Goal: Task Accomplishment & Management: Manage account settings

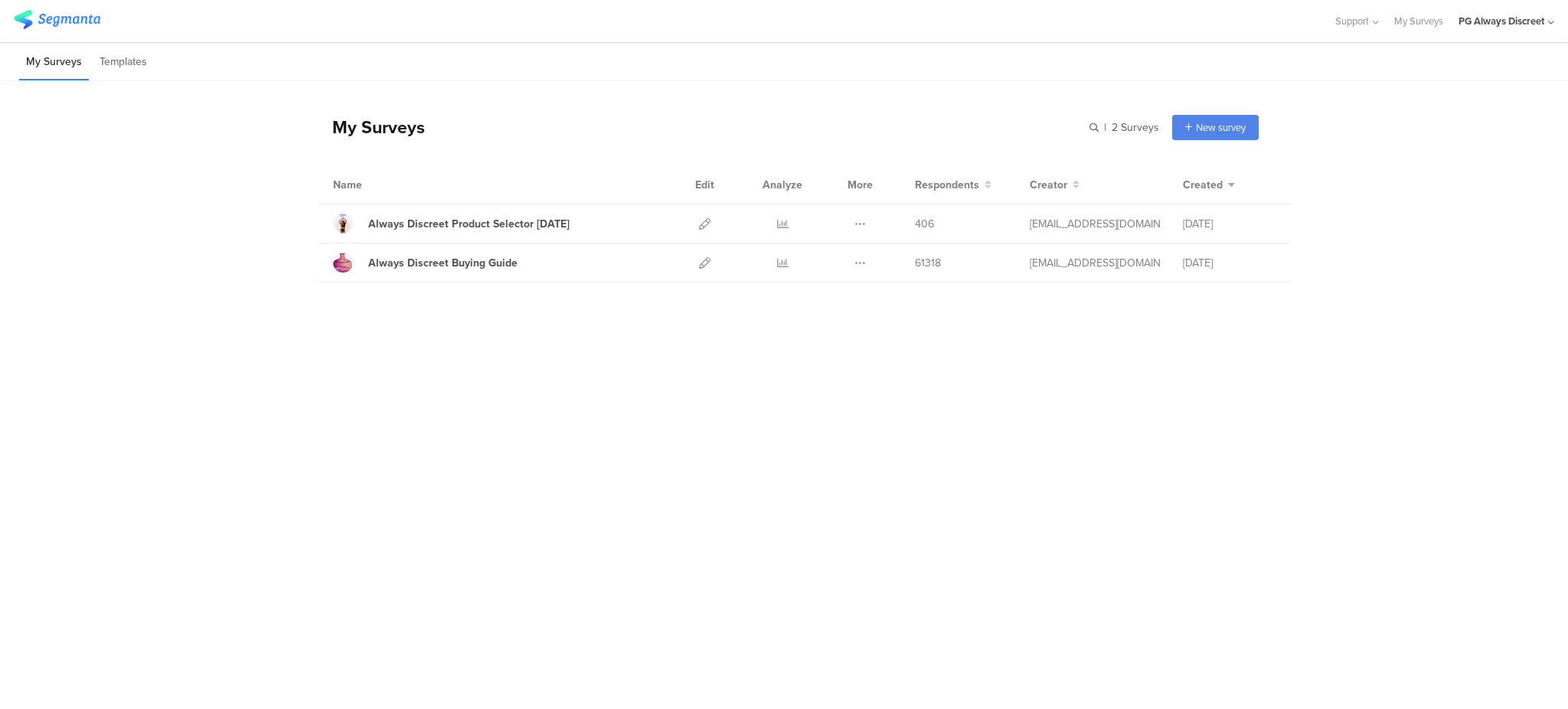
click at [1459, 23] on div "PG Always Discreet" at bounding box center [1501, 21] width 85 height 15
click at [1548, 101] on link at bounding box center [1542, 98] width 14 height 22
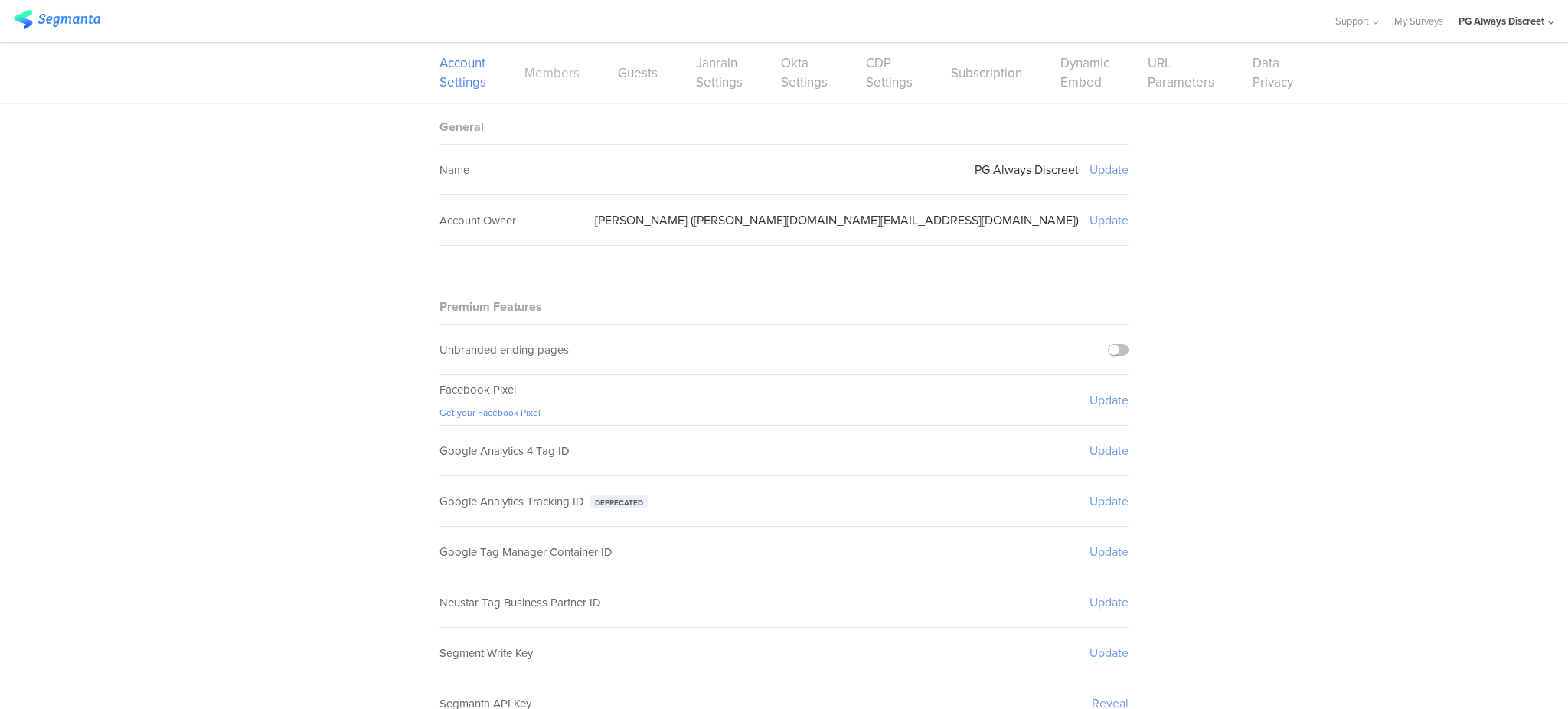
click at [541, 73] on link "Members" at bounding box center [552, 73] width 55 height 20
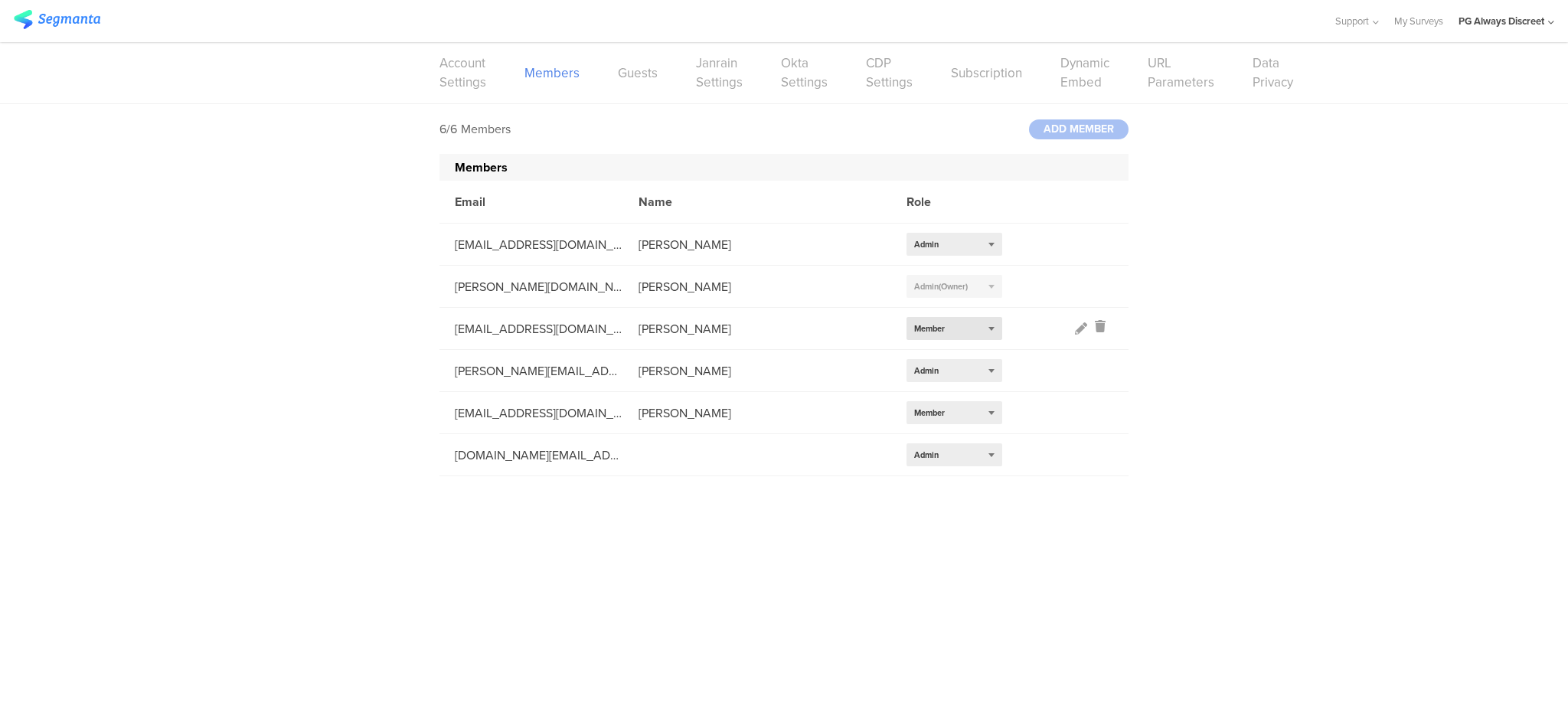
click at [958, 326] on div "Select role... Member" at bounding box center [955, 328] width 96 height 23
click at [948, 348] on div "Admin" at bounding box center [955, 352] width 96 height 23
click at [986, 289] on div "Select role... Admin (Owner)" at bounding box center [955, 287] width 96 height 23
click at [1227, 264] on div "6/6 Members ADD MEMBER Members Email Name Role [EMAIL_ADDRESS][DOMAIN_NAME] [PE…" at bounding box center [784, 290] width 1568 height 372
click at [677, 291] on div "[PERSON_NAME]" at bounding box center [757, 287] width 268 height 18
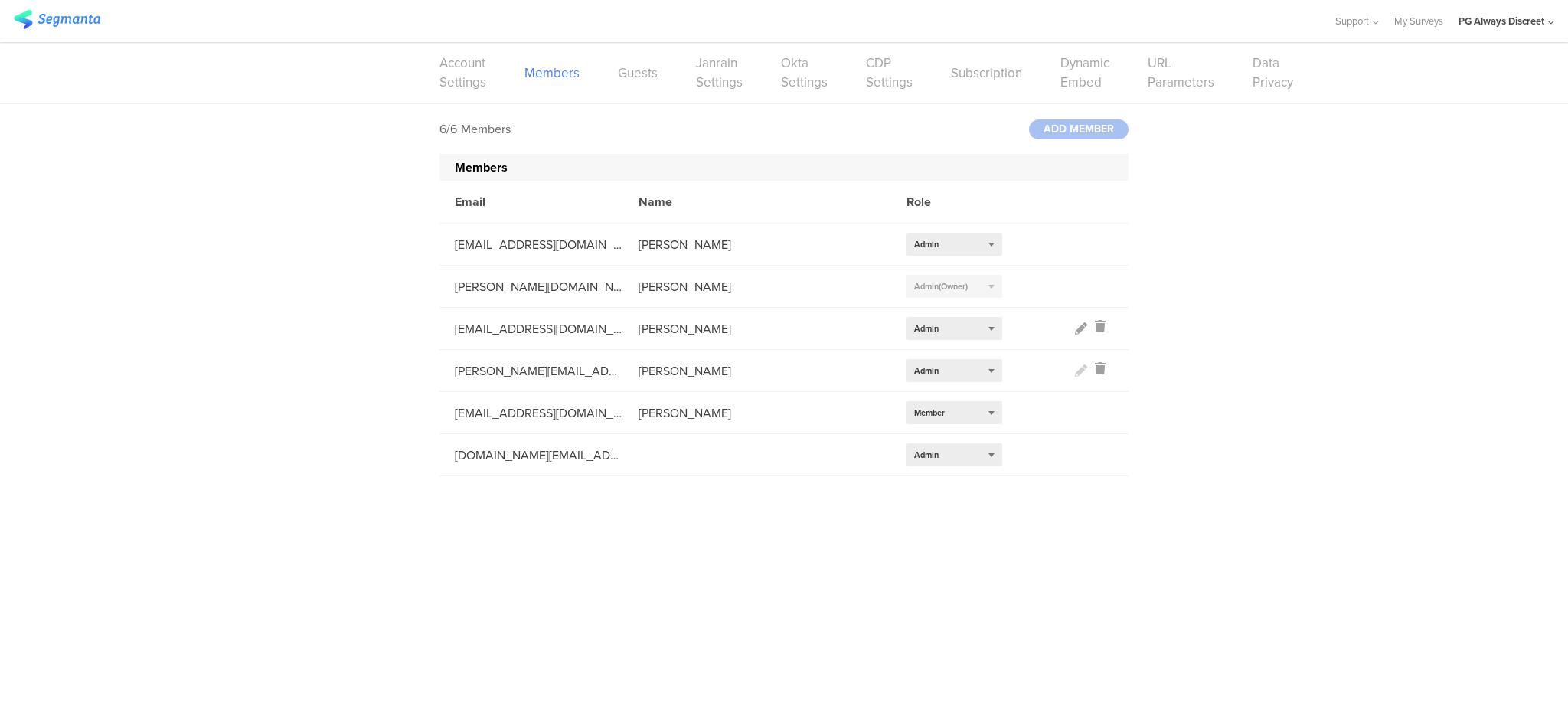
click at [743, 368] on div "[PERSON_NAME]" at bounding box center [757, 371] width 268 height 18
click at [735, 369] on div "[PERSON_NAME]" at bounding box center [757, 371] width 268 height 18
click at [481, 72] on link "Account Settings" at bounding box center [462, 72] width 46 height 38
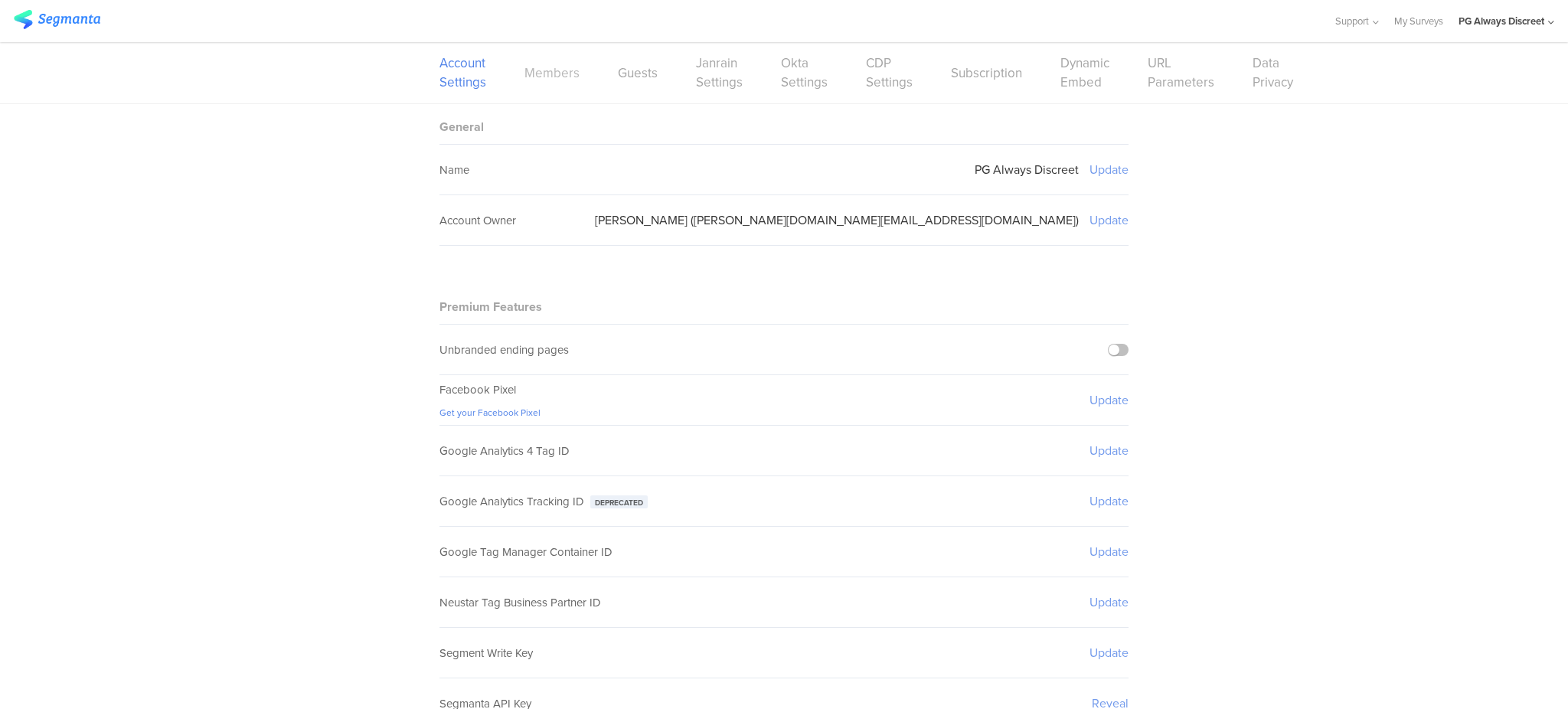
click at [532, 69] on link "Members" at bounding box center [552, 73] width 55 height 20
